Goal: Task Accomplishment & Management: Use online tool/utility

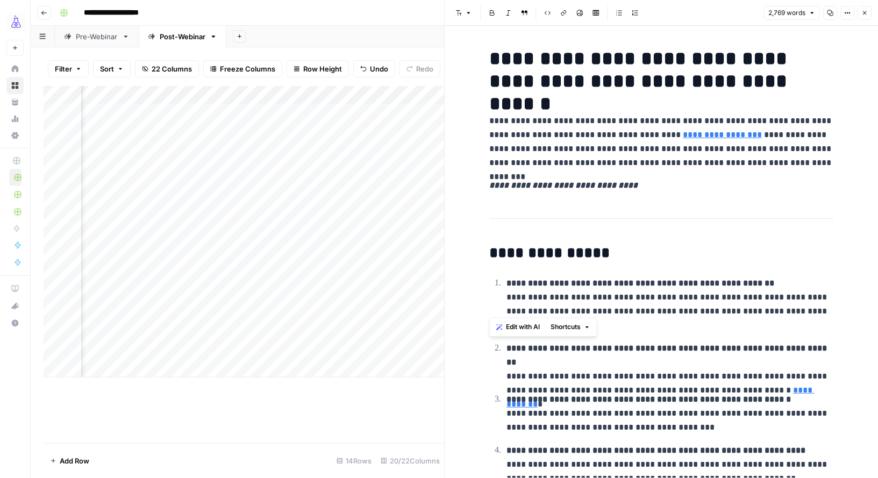
scroll to position [5958, 0]
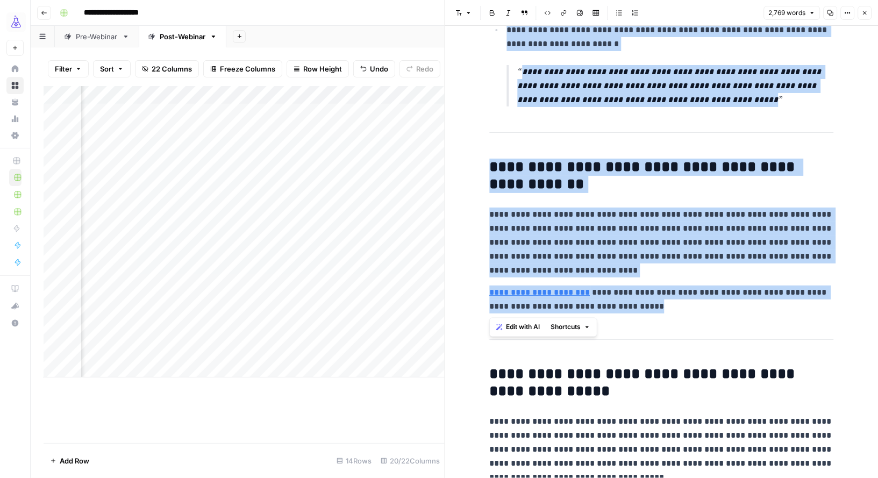
click at [863, 12] on icon "button" at bounding box center [864, 13] width 6 height 6
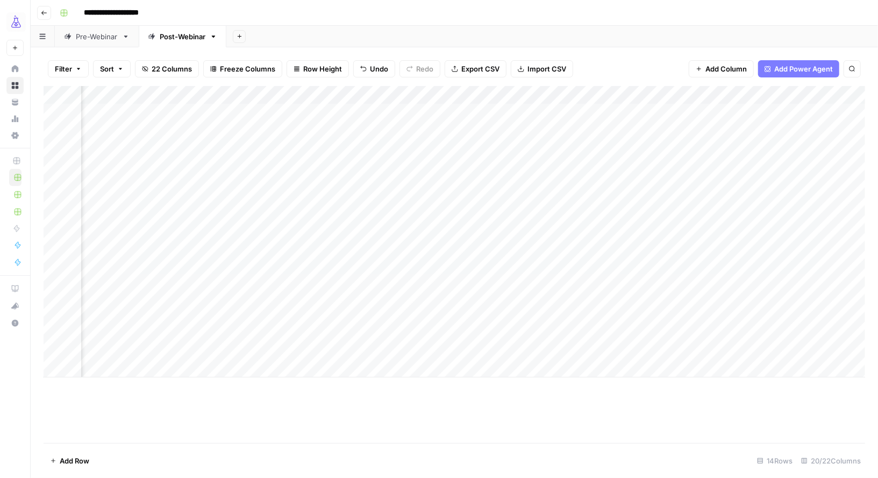
scroll to position [0, 1127]
click at [548, 348] on div "Add Column" at bounding box center [454, 231] width 821 height 291
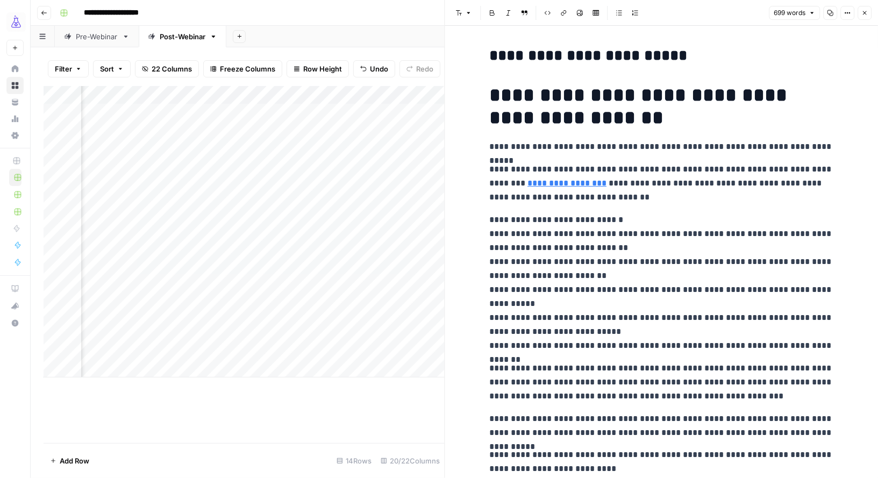
click at [864, 14] on icon "button" at bounding box center [864, 13] width 6 height 6
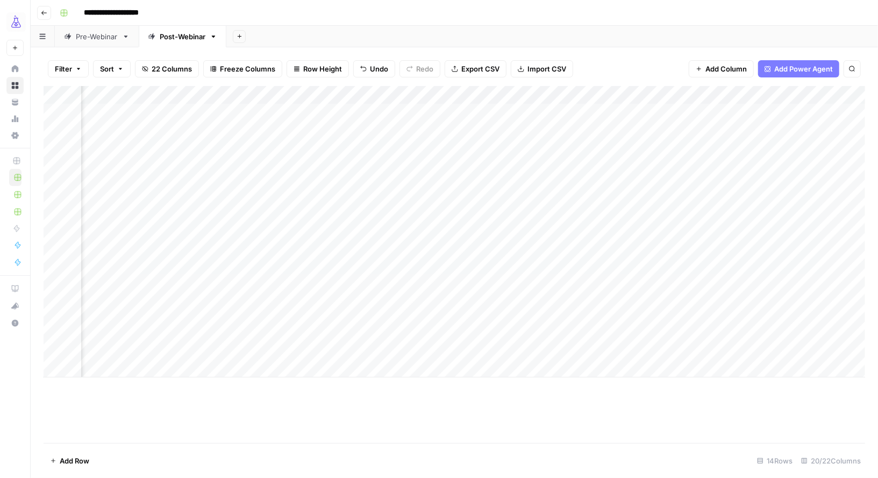
scroll to position [0, 1059]
click at [292, 351] on div "Add Column" at bounding box center [454, 231] width 821 height 291
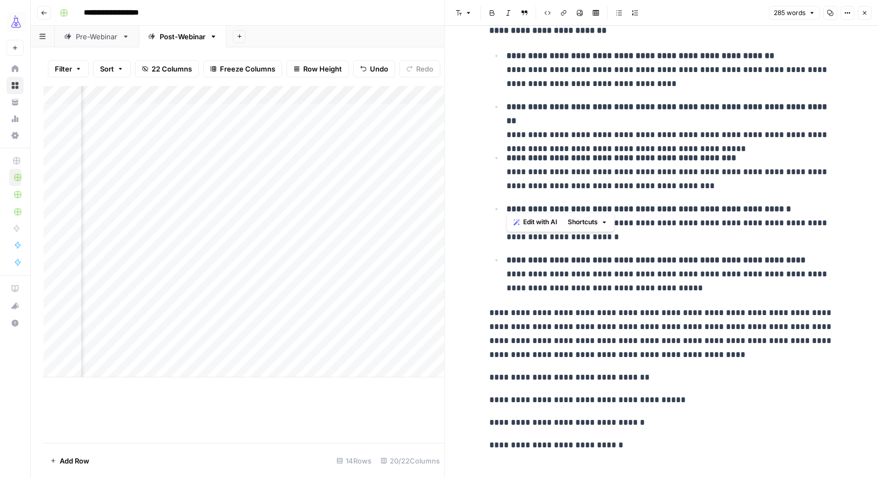
scroll to position [225, 0]
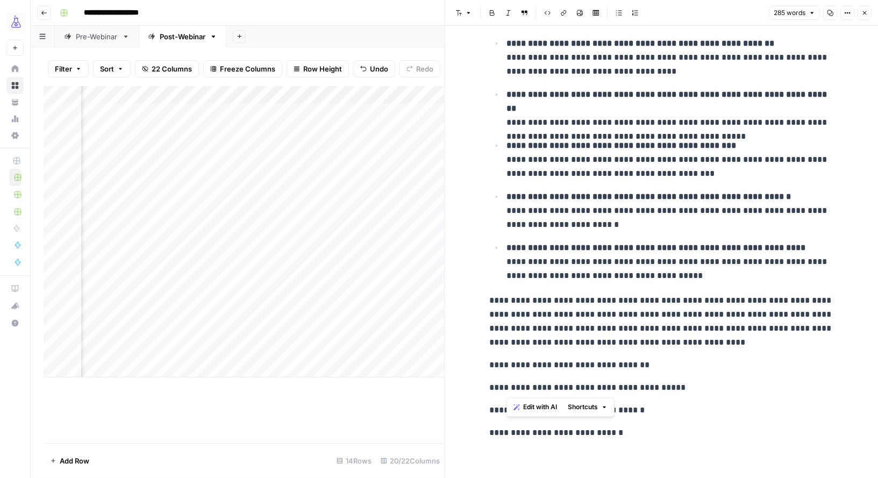
copy div "**********"
drag, startPoint x: 509, startPoint y: 79, endPoint x: 671, endPoint y: 386, distance: 346.6
click at [671, 386] on div "**********" at bounding box center [661, 131] width 357 height 626
